Goal: Task Accomplishment & Management: Use online tool/utility

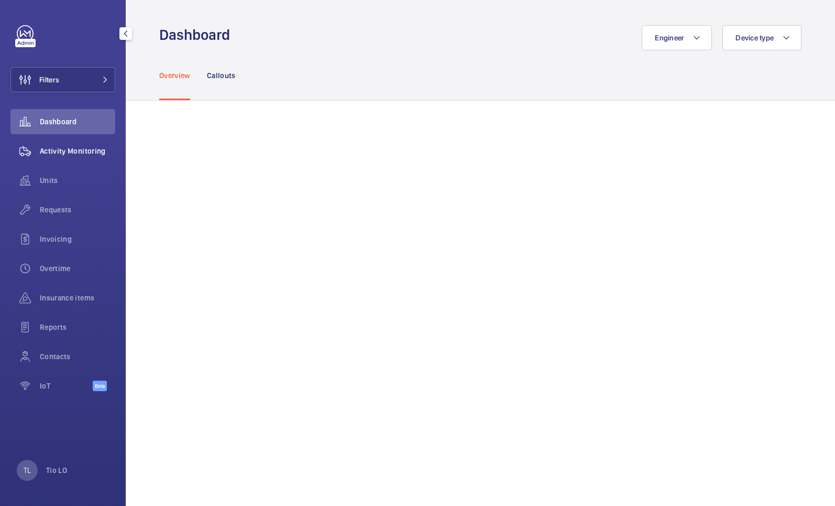
click at [59, 150] on span "Activity Monitoring" at bounding box center [77, 151] width 75 height 10
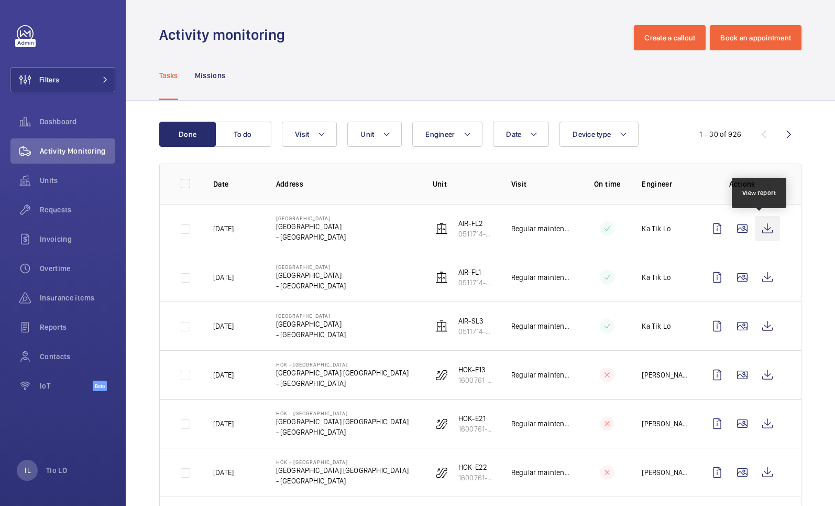
click at [762, 230] on wm-front-icon-button at bounding box center [767, 228] width 25 height 25
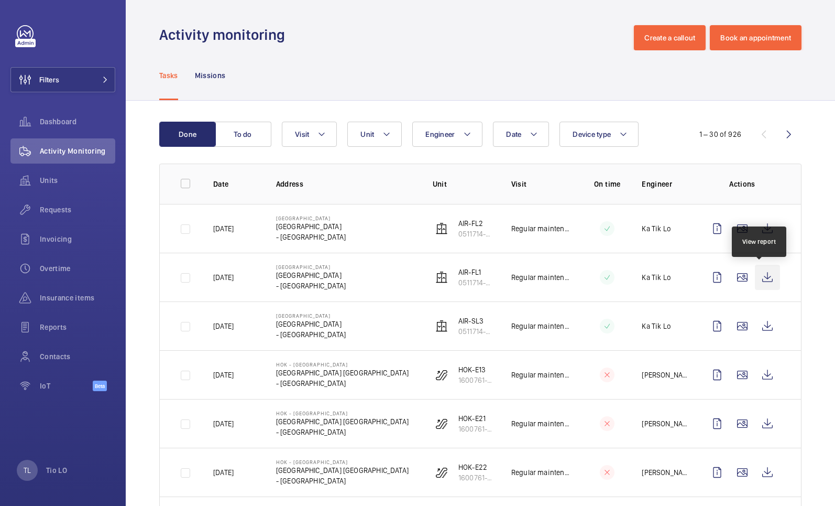
click at [767, 281] on wm-front-icon-button at bounding box center [767, 277] width 25 height 25
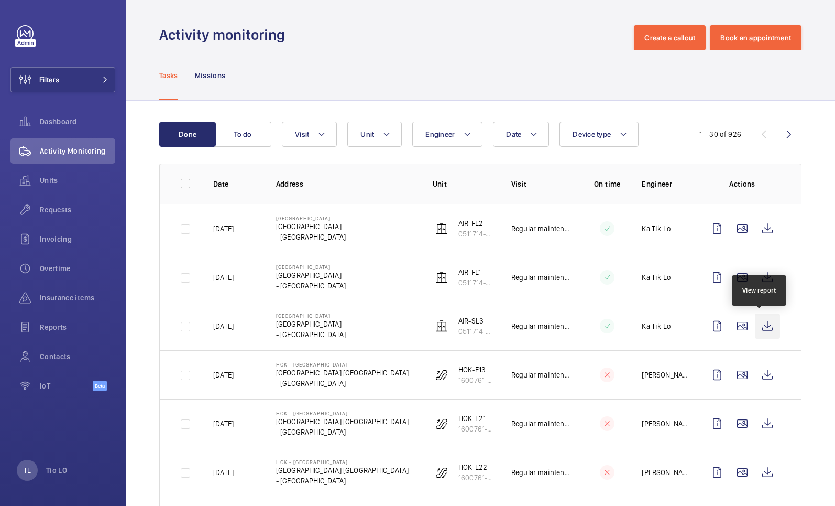
click at [761, 331] on wm-front-icon-button at bounding box center [767, 325] width 25 height 25
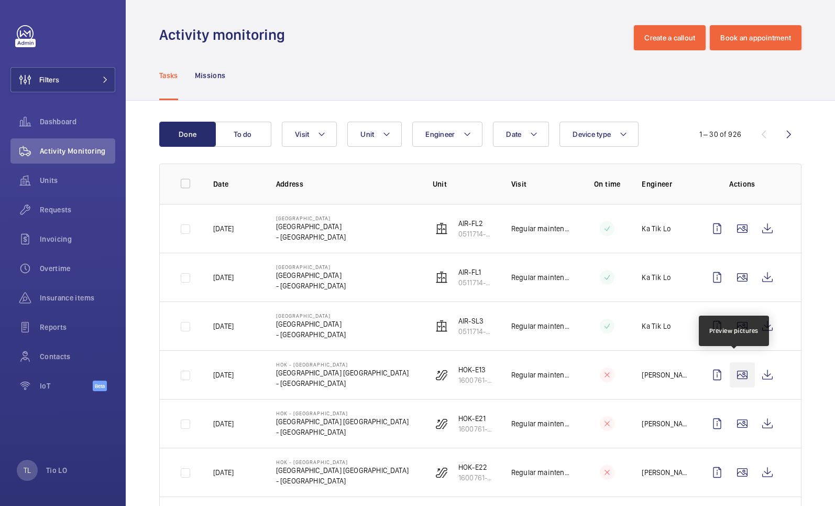
scroll to position [157, 0]
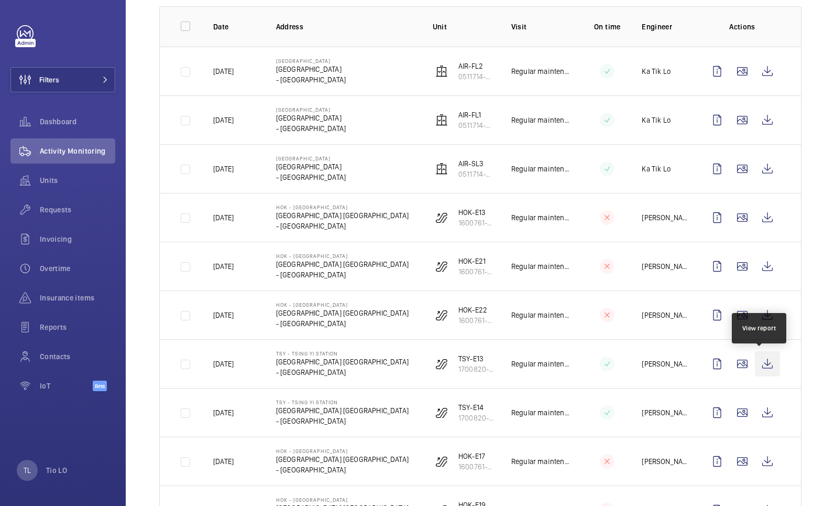
click at [763, 365] on wm-front-icon-button at bounding box center [767, 363] width 25 height 25
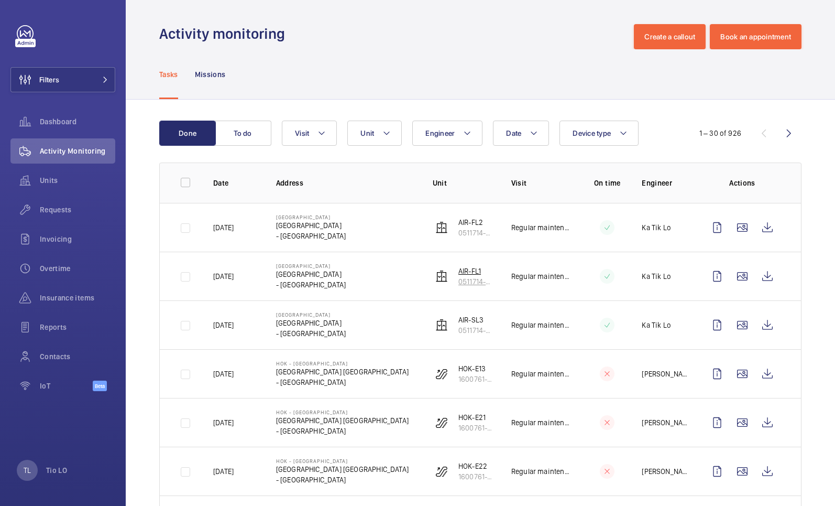
scroll to position [0, 0]
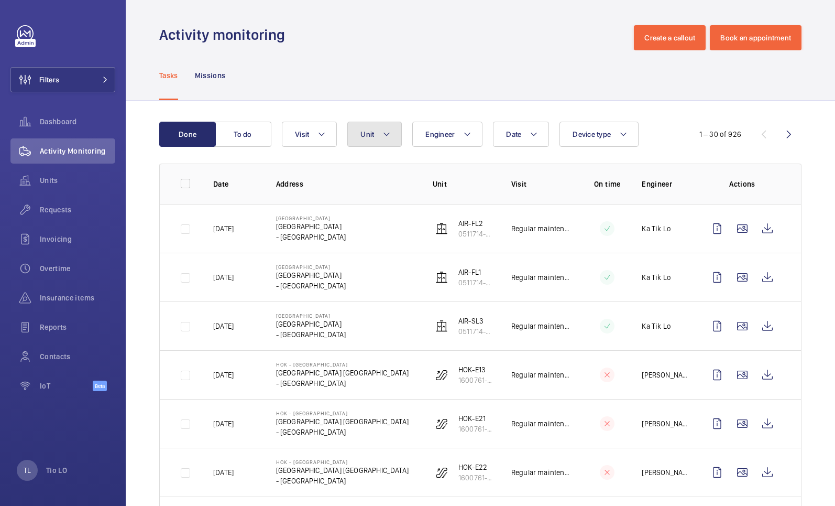
click at [372, 130] on span "Unit" at bounding box center [368, 134] width 14 height 8
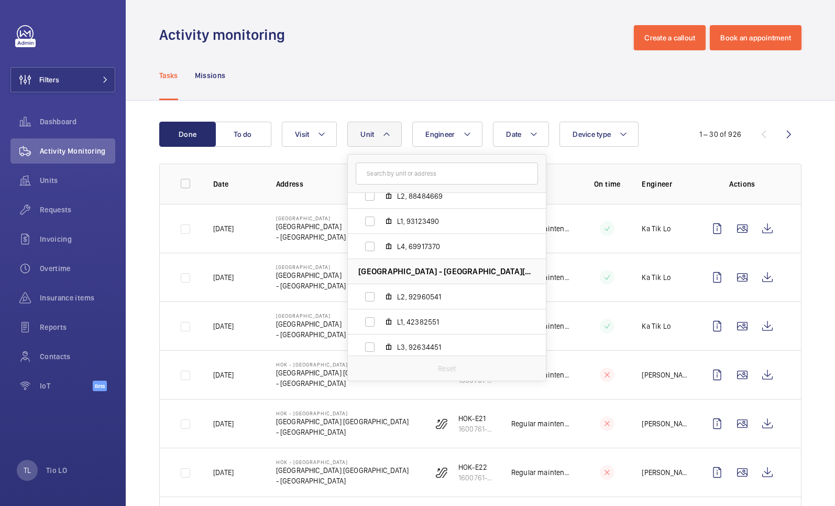
scroll to position [262, 0]
click at [464, 174] on input "text" at bounding box center [447, 173] width 182 height 22
paste input "田"
type input "田"
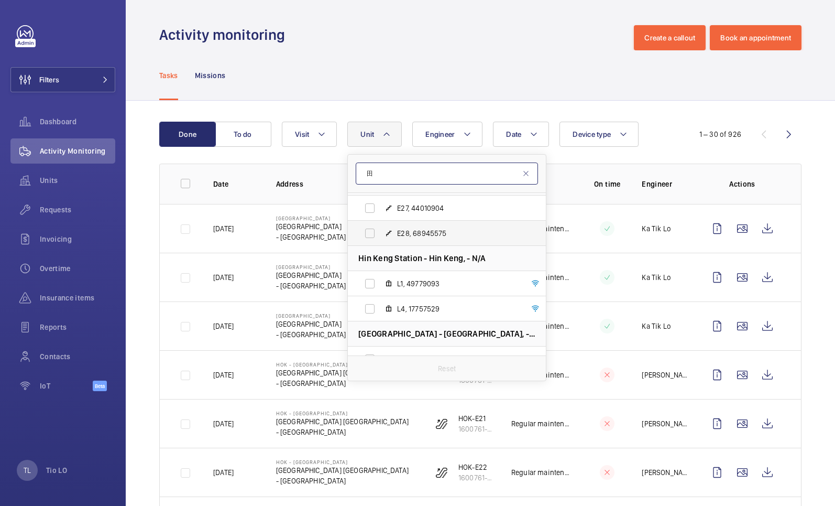
scroll to position [0, 0]
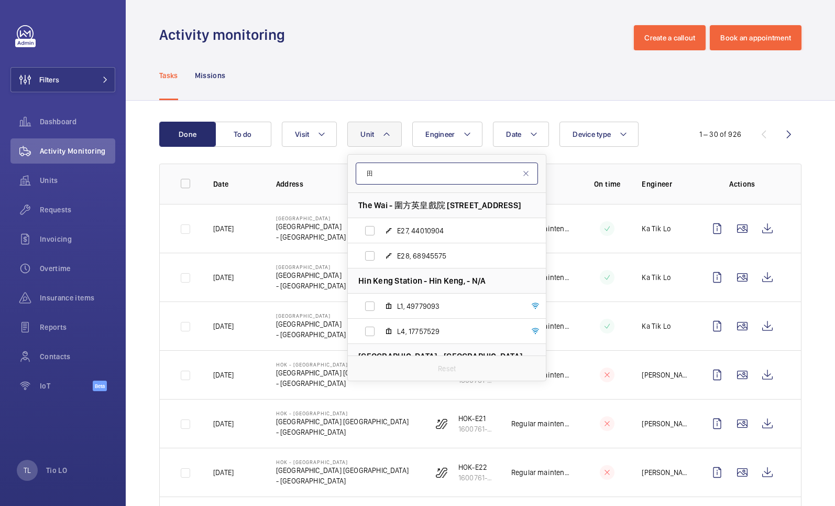
drag, startPoint x: 419, startPoint y: 175, endPoint x: 352, endPoint y: 172, distance: 66.6
click at [352, 172] on form "田" at bounding box center [447, 174] width 198 height 38
click at [448, 178] on input "text" at bounding box center [447, 173] width 182 height 22
paste input "[GEOGRAPHIC_DATA]"
type input "[GEOGRAPHIC_DATA]"
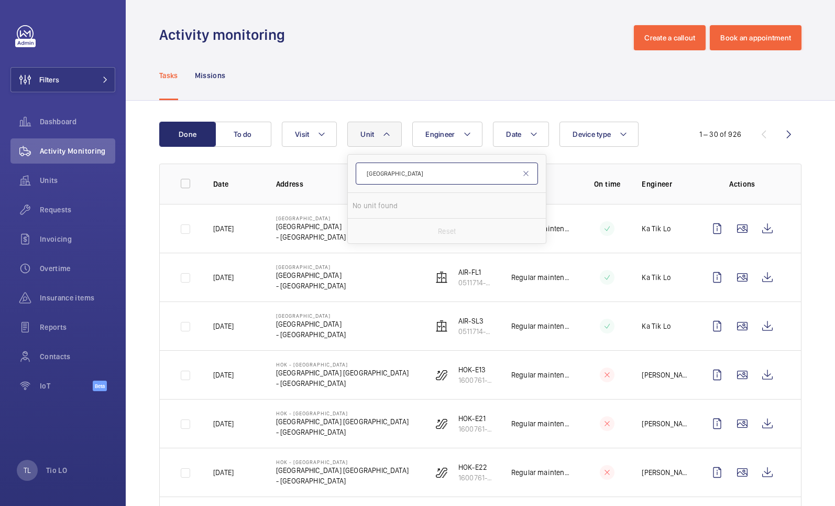
drag, startPoint x: 401, startPoint y: 173, endPoint x: 344, endPoint y: 170, distance: 57.2
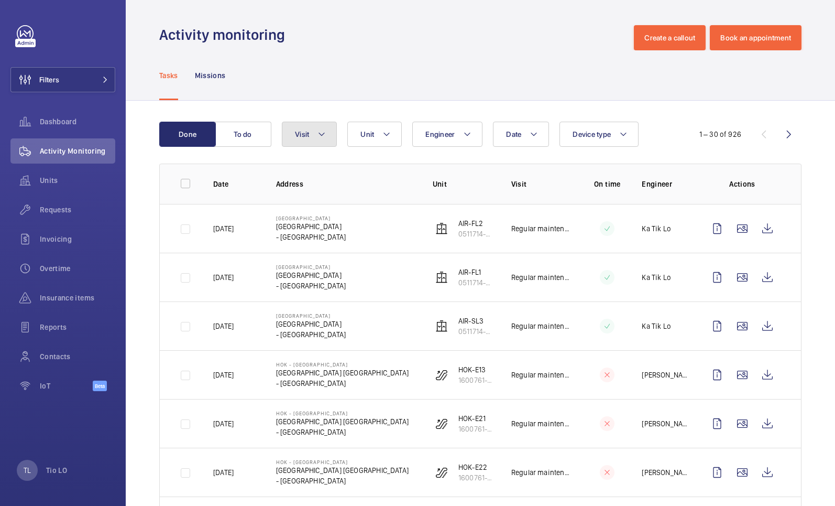
click at [316, 138] on button "Visit" at bounding box center [309, 134] width 55 height 25
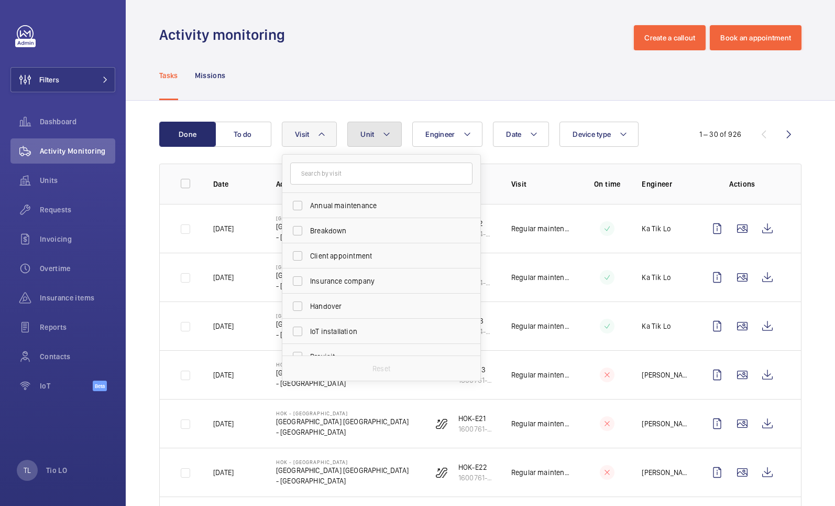
click at [366, 136] on span "Unit" at bounding box center [368, 134] width 14 height 8
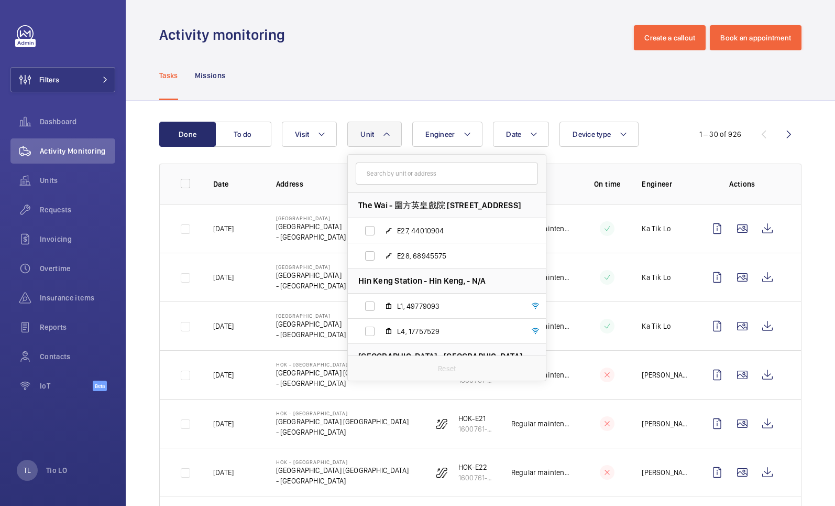
click at [392, 177] on input "text" at bounding box center [447, 173] width 182 height 22
type input "芍"
drag, startPoint x: 366, startPoint y: 170, endPoint x: 340, endPoint y: 168, distance: 26.3
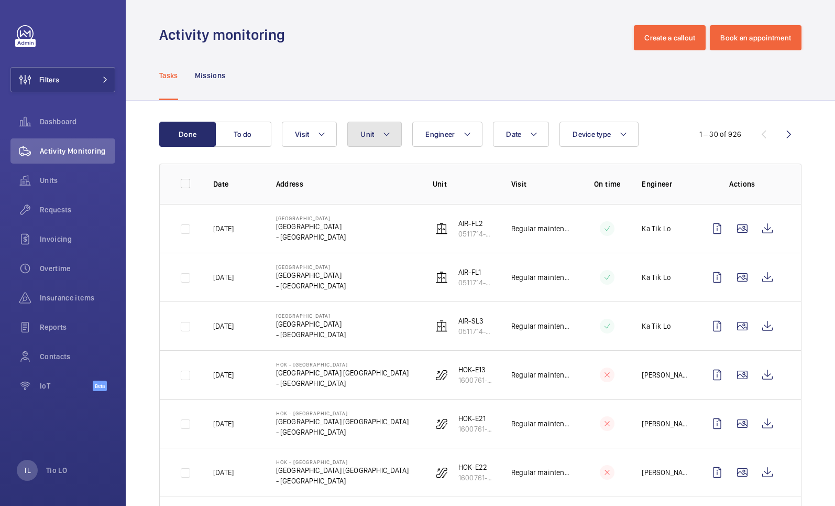
click at [384, 133] on mat-icon at bounding box center [387, 134] width 8 height 13
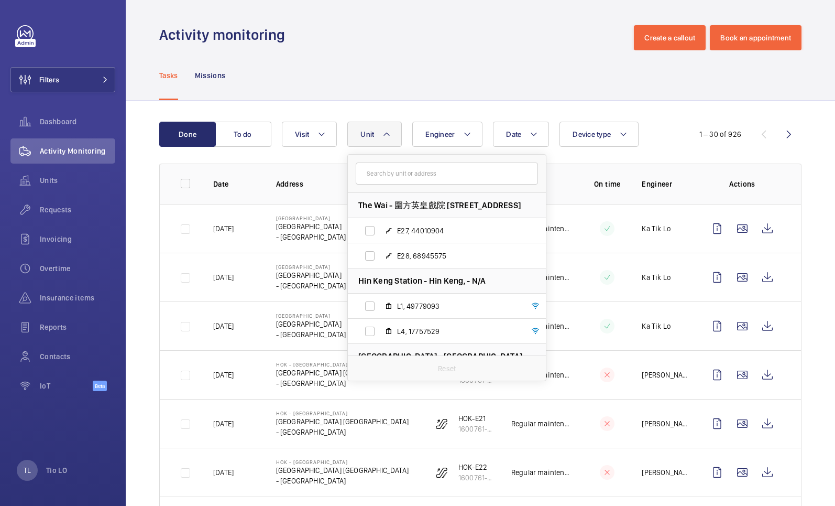
click at [384, 172] on input "text" at bounding box center [447, 173] width 182 height 22
type input "tin"
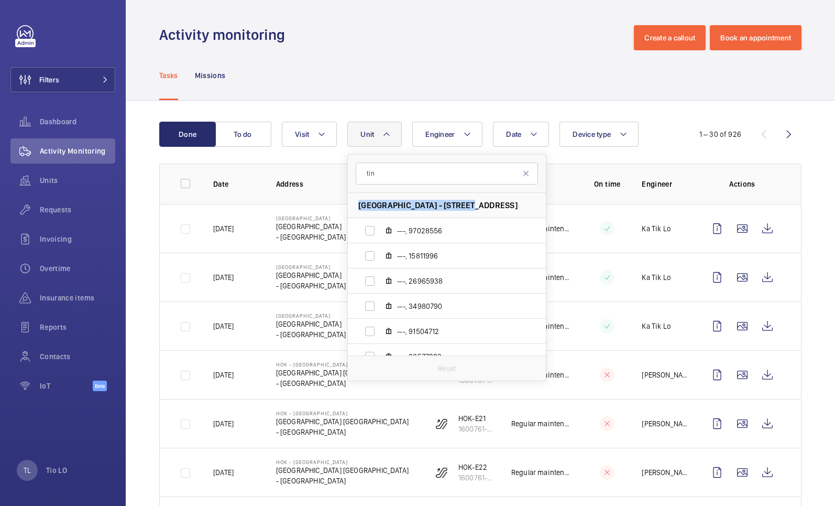
drag, startPoint x: 358, startPoint y: 204, endPoint x: 464, endPoint y: 205, distance: 106.4
click at [464, 205] on li "[GEOGRAPHIC_DATA] - [STREET_ADDRESS]" at bounding box center [447, 205] width 198 height 25
copy span "[GEOGRAPHIC_DATA]"
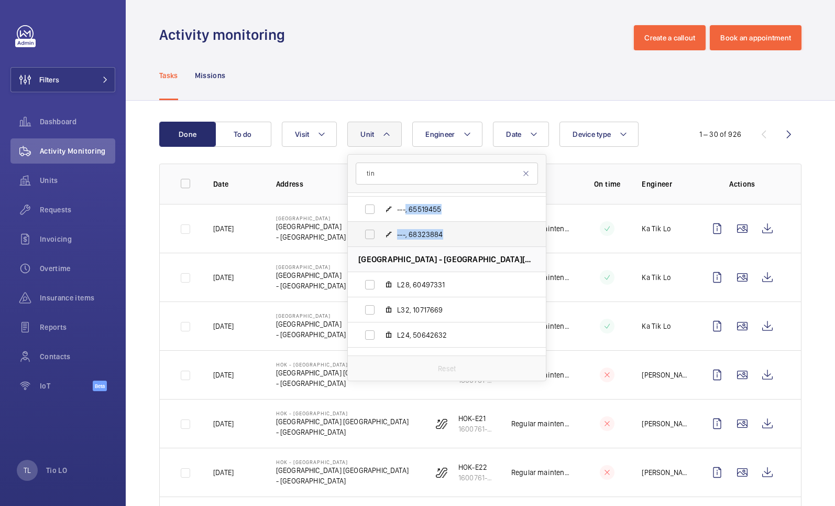
scroll to position [574, 0]
drag, startPoint x: 360, startPoint y: 203, endPoint x: 410, endPoint y: 260, distance: 76.5
click at [410, 260] on span "[GEOGRAPHIC_DATA] - [GEOGRAPHIC_DATA][PERSON_NAME] [STREET_ADDRESS][PERSON_NAME]" at bounding box center [446, 260] width 177 height 11
copy span "Hin Tin Estate"
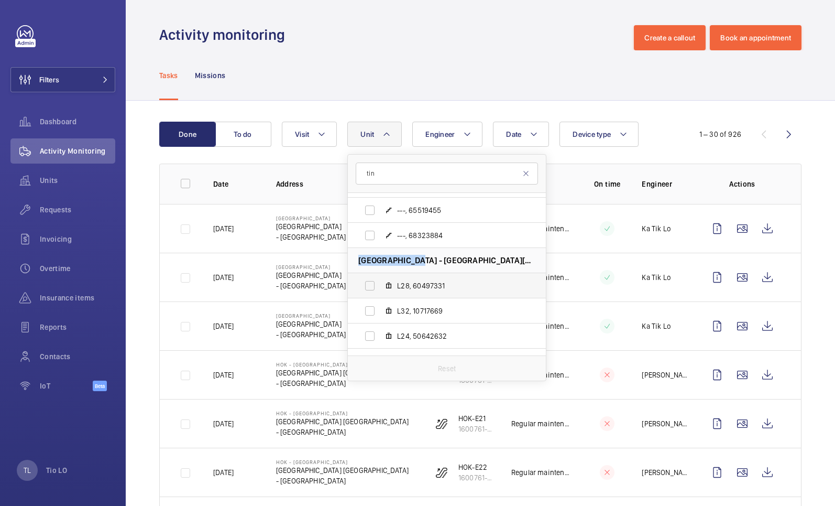
scroll to position [626, 0]
